Goal: Find specific page/section: Find specific page/section

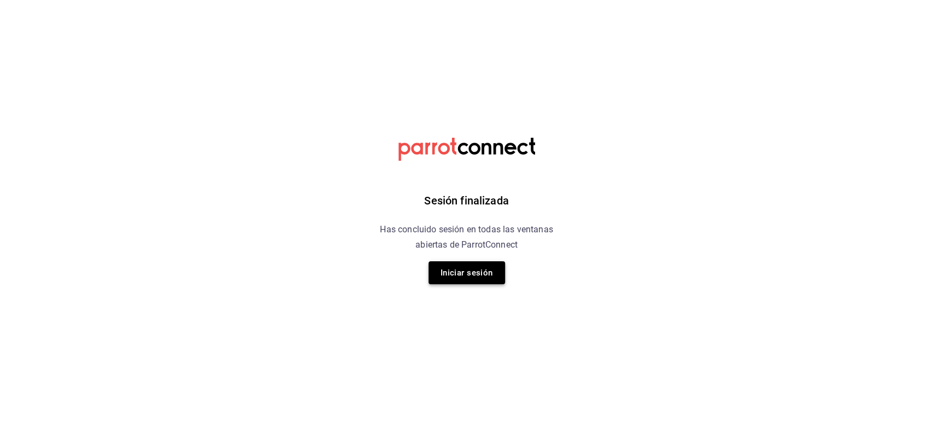
click at [456, 277] on button "Iniciar sesión" at bounding box center [466, 272] width 77 height 23
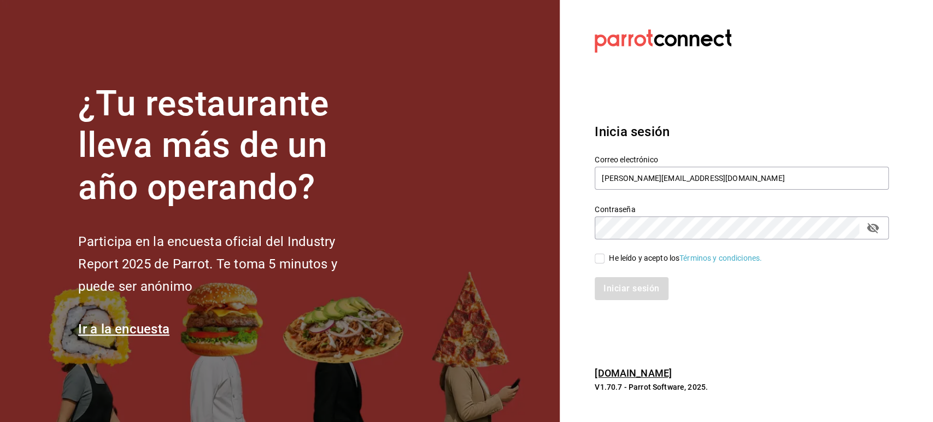
click at [611, 257] on div "He leído y acepto los Términos y condiciones." at bounding box center [685, 257] width 153 height 11
click at [604, 257] on input "He leído y acepto los Términos y condiciones." at bounding box center [600, 259] width 10 height 10
checkbox input "true"
click at [625, 286] on button "Iniciar sesión" at bounding box center [632, 288] width 74 height 23
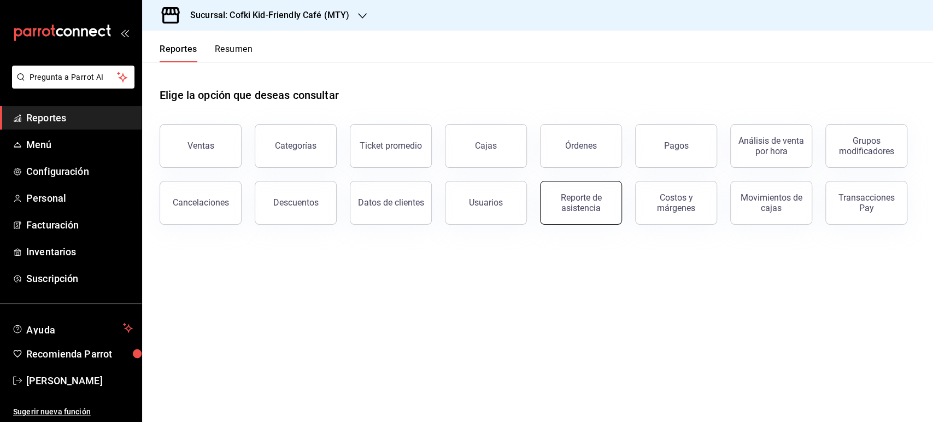
click at [586, 204] on div "Reporte de asistencia" at bounding box center [581, 202] width 68 height 21
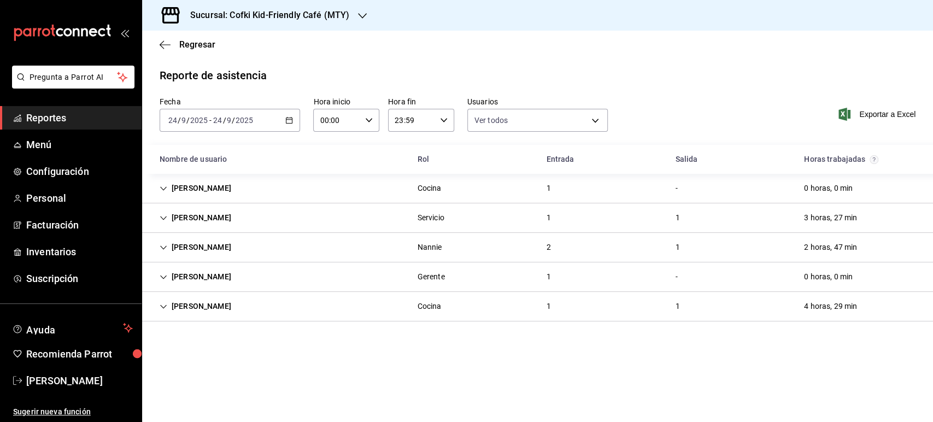
click at [319, 13] on h3 "Sucursal: Cofki Kid-Friendly Café (MTY)" at bounding box center [265, 15] width 168 height 13
click at [222, 66] on span "Cofki Cafe ([GEOGRAPHIC_DATA])" at bounding box center [210, 71] width 118 height 11
click at [170, 307] on div "[PERSON_NAME]" at bounding box center [195, 306] width 89 height 20
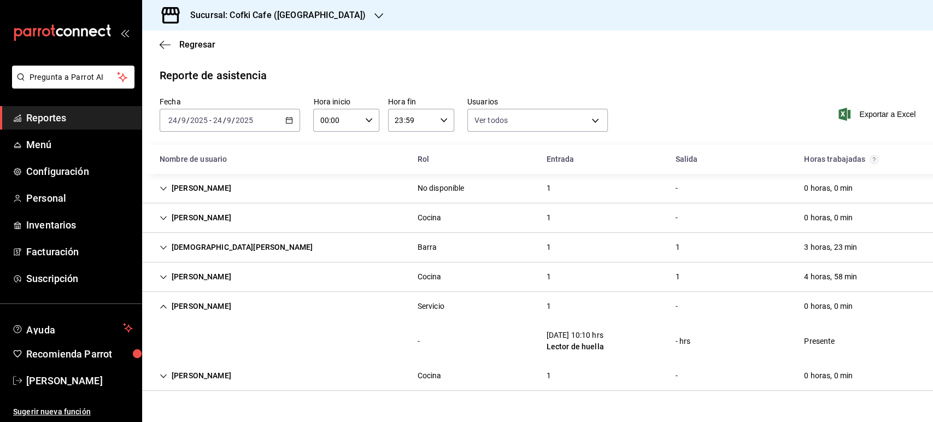
click at [170, 307] on div "[PERSON_NAME]" at bounding box center [195, 306] width 89 height 20
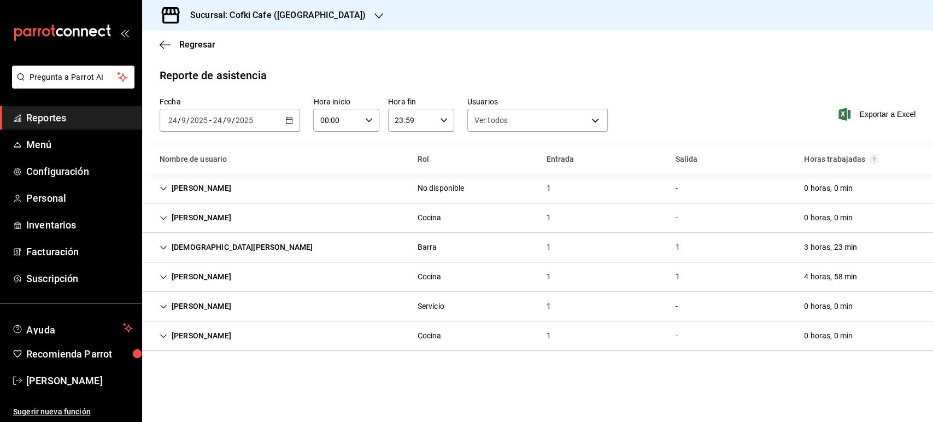
click at [302, 13] on h3 "Sucursal: Cofki Cafe ([GEOGRAPHIC_DATA])" at bounding box center [273, 15] width 184 height 13
click at [227, 50] on span "Cofki Kid-Friendly Café (MTY)" at bounding box center [201, 47] width 101 height 11
click at [161, 308] on icon "Cell" at bounding box center [164, 307] width 8 height 8
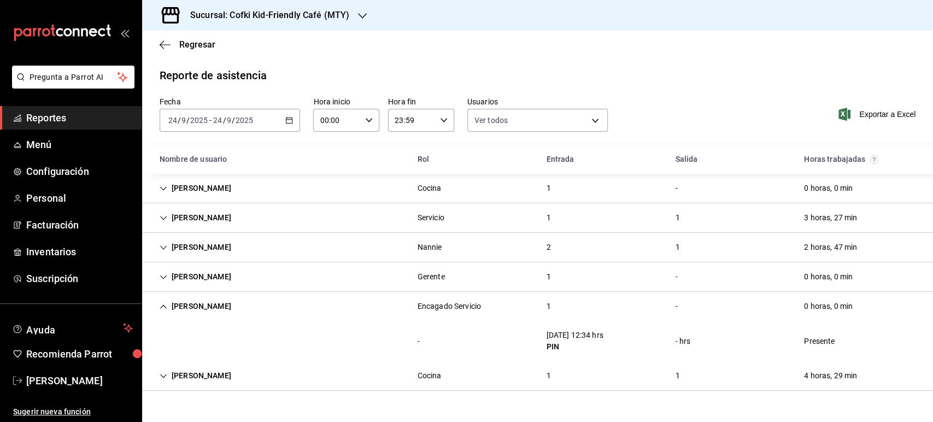
click at [164, 308] on icon "Cell" at bounding box center [164, 307] width 8 height 8
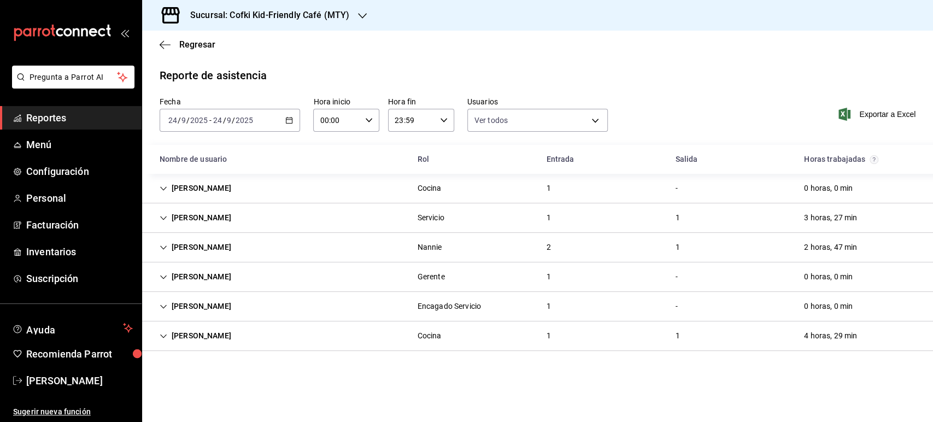
click at [164, 332] on icon "Cell" at bounding box center [164, 336] width 8 height 8
click at [162, 334] on icon "Cell" at bounding box center [164, 336] width 8 height 8
click at [166, 269] on div "Nefi Aleman" at bounding box center [195, 277] width 89 height 20
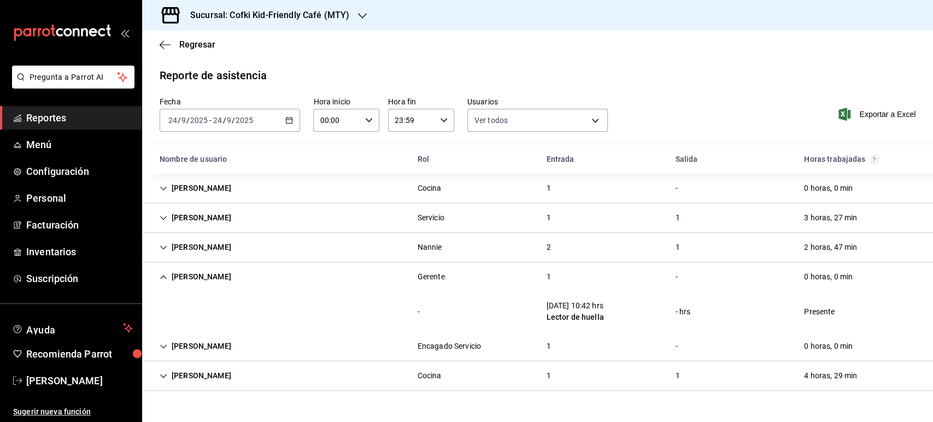
click at [171, 280] on div "Nefi Aleman" at bounding box center [195, 277] width 89 height 20
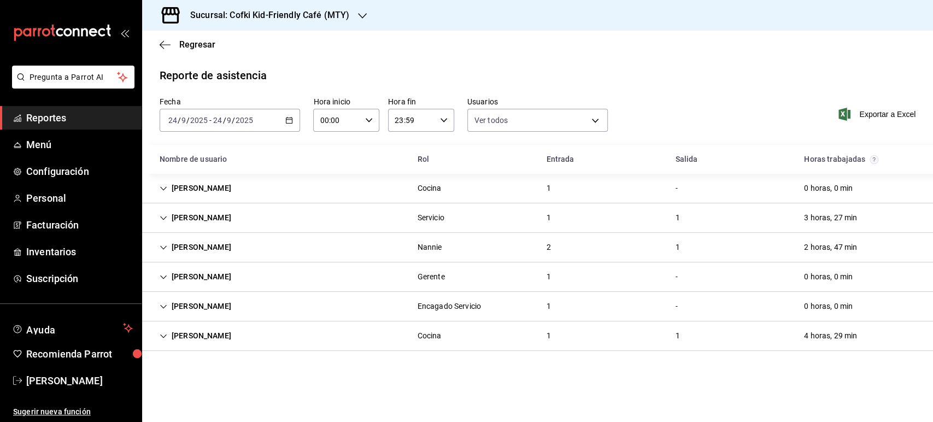
click at [165, 248] on icon "Cell" at bounding box center [164, 248] width 8 height 8
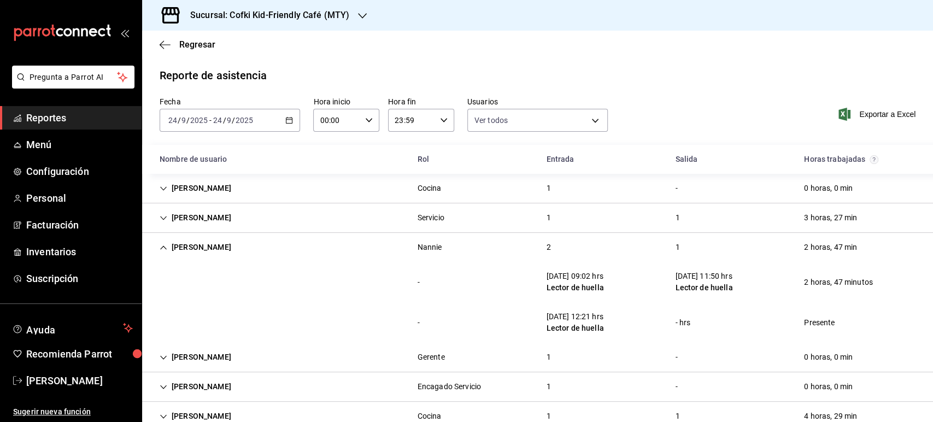
click at [165, 249] on icon "Cell" at bounding box center [164, 248] width 8 height 8
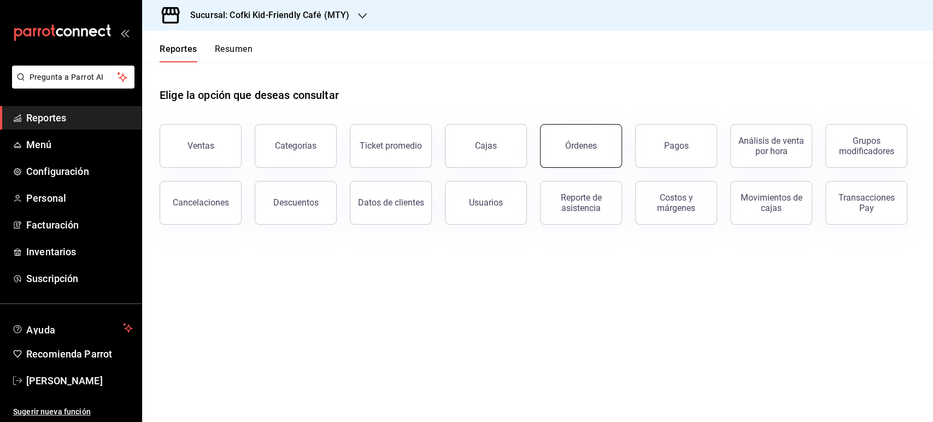
click at [551, 143] on button "Órdenes" at bounding box center [581, 146] width 82 height 44
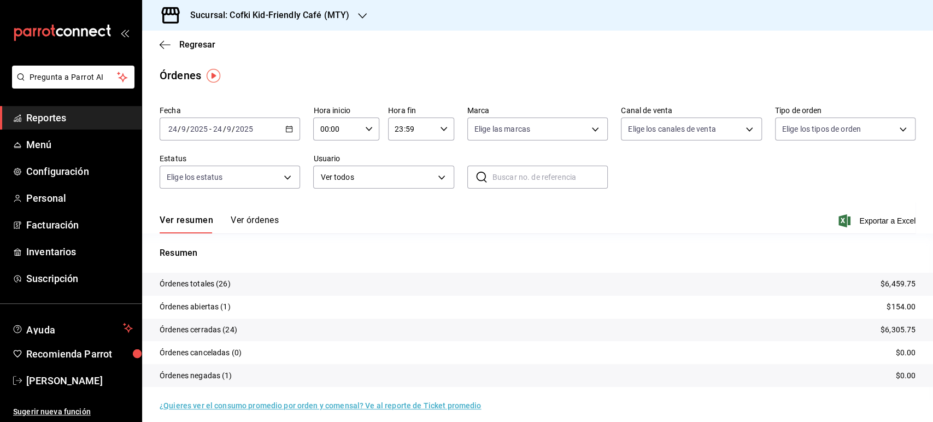
click at [350, 20] on div "Sucursal: Cofki Kid-Friendly Café (MTY)" at bounding box center [261, 15] width 220 height 31
click at [257, 63] on div "Cofki Cafe ([GEOGRAPHIC_DATA])" at bounding box center [224, 72] width 164 height 25
click at [251, 222] on button "Ver órdenes" at bounding box center [255, 224] width 48 height 19
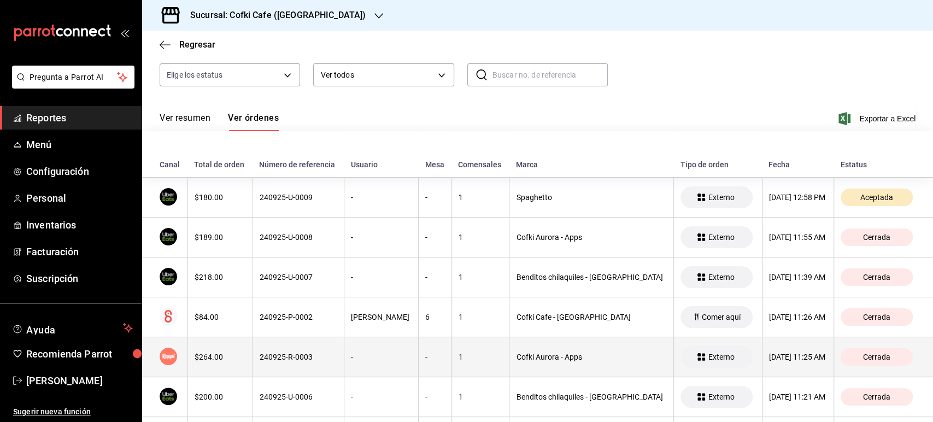
scroll to position [93, 0]
